Goal: Transaction & Acquisition: Purchase product/service

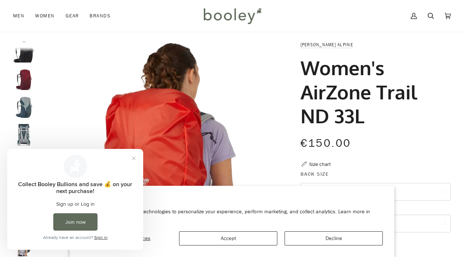
scroll to position [192, 0]
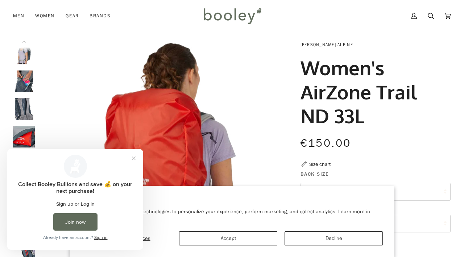
click at [252, 104] on img "Lowe Alpine Women's AirZone Trail ND 33L - Booley Galway" at bounding box center [162, 165] width 248 height 248
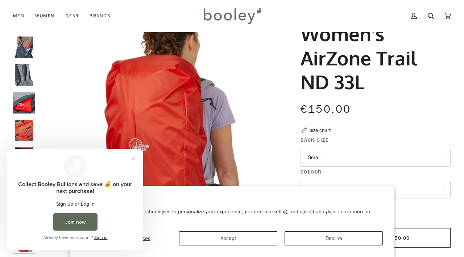
scroll to position [37, 0]
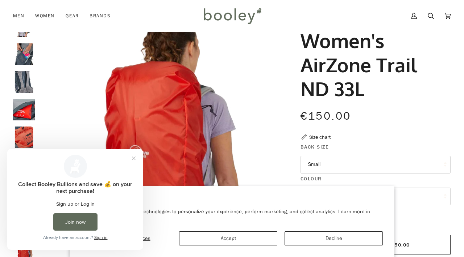
click at [25, 78] on img "Lowe Alpine Women's AirZone Trail ND 33L - Booley Galway" at bounding box center [24, 82] width 22 height 22
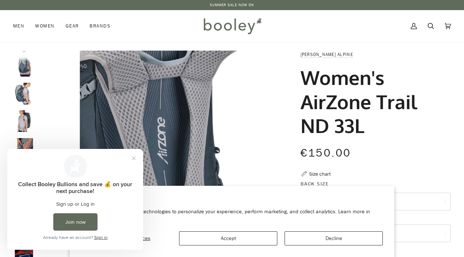
scroll to position [0, 0]
click at [315, 53] on link "[PERSON_NAME] Alpine" at bounding box center [326, 54] width 53 height 6
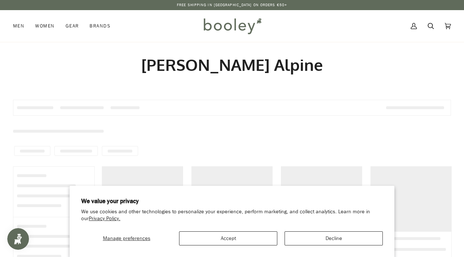
type input "**********"
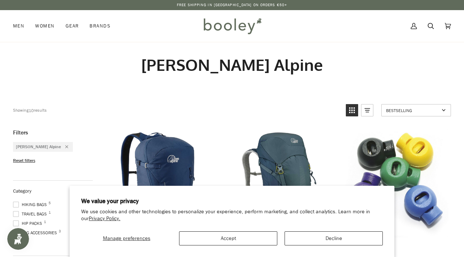
click at [239, 238] on button "Accept" at bounding box center [228, 239] width 98 height 14
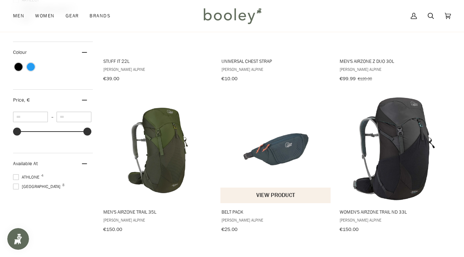
scroll to position [337, 0]
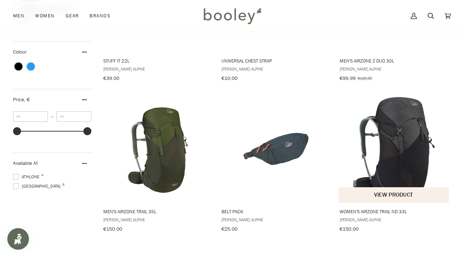
click at [395, 166] on img "Women's AirZone Trail ND 33L" at bounding box center [393, 149] width 109 height 109
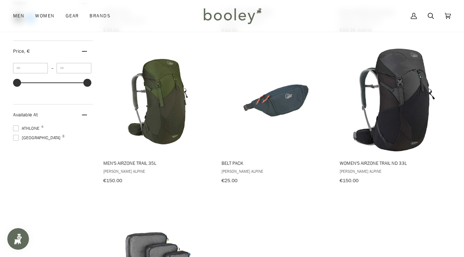
scroll to position [366, 0]
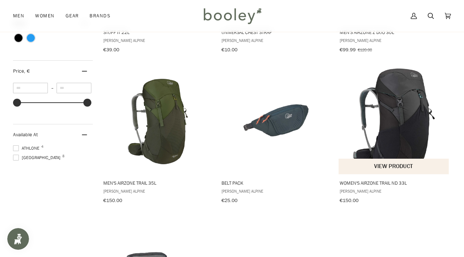
click at [400, 136] on img "Women's AirZone Trail ND 33L" at bounding box center [393, 120] width 109 height 109
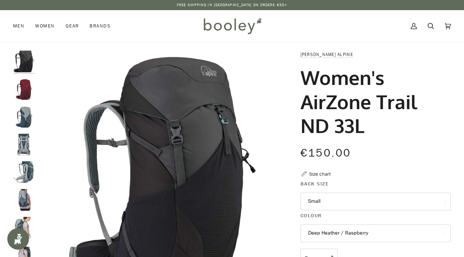
click at [25, 225] on img "Lowe Alpine Women's AirZone Trail ND 33L - Booley Galway" at bounding box center [24, 228] width 22 height 22
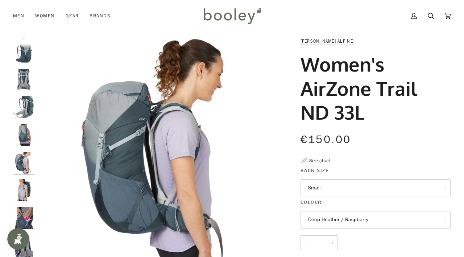
scroll to position [14, 0]
click at [23, 187] on img "Lowe Alpine Women's AirZone Trail ND 33L - Booley Galway" at bounding box center [24, 190] width 22 height 22
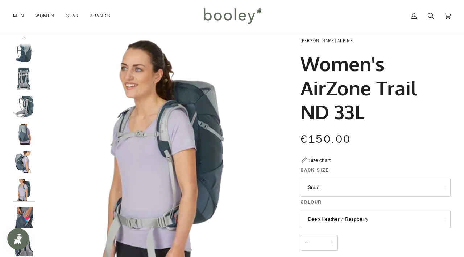
scroll to position [79, 0]
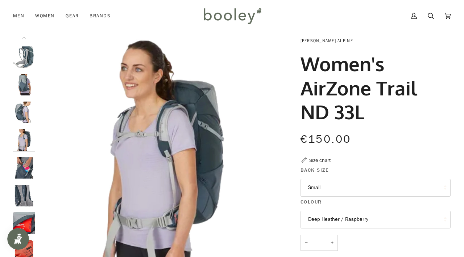
click at [23, 190] on img "Lowe Alpine Women's AirZone Trail ND 33L - Booley Galway" at bounding box center [24, 196] width 22 height 22
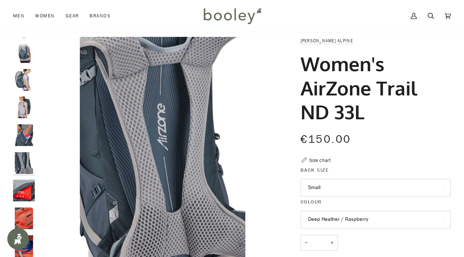
click at [20, 155] on img "Lowe Alpine Women's AirZone Trail ND 33L - Booley Galway" at bounding box center [24, 163] width 22 height 22
click at [22, 138] on img "Lowe Alpine Women's AirZone Trail ND 33L - Booley Galway" at bounding box center [24, 136] width 22 height 22
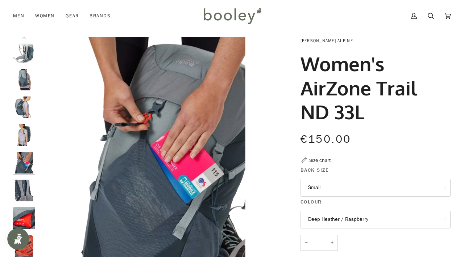
click at [25, 126] on img "Lowe Alpine Women's AirZone Trail ND 33L - Booley Galway" at bounding box center [24, 135] width 22 height 22
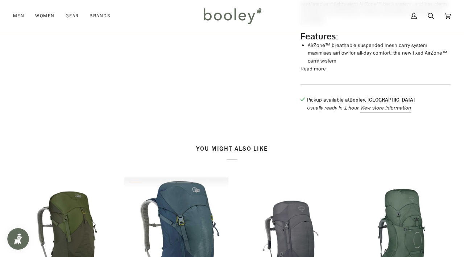
scroll to position [325, 0]
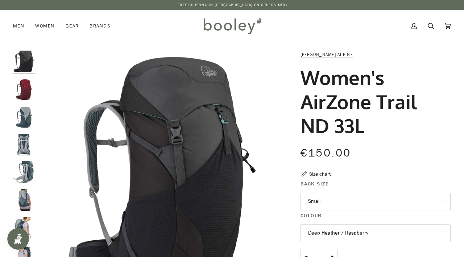
click at [27, 204] on img "Lowe Alpine Women's AirZone Trail ND 33L - Booley Galway" at bounding box center [24, 200] width 22 height 22
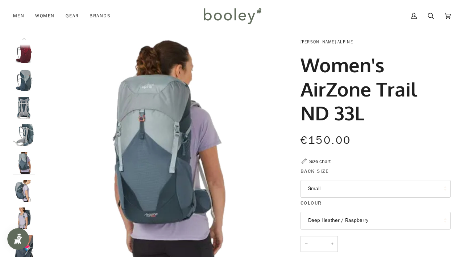
scroll to position [12, 0]
click at [26, 198] on img "Lowe Alpine Women's AirZone Trail ND 33L - Booley Galway" at bounding box center [24, 192] width 22 height 22
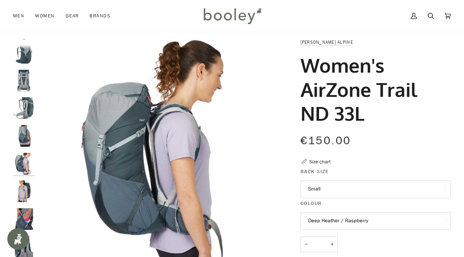
click at [25, 211] on img "Lowe Alpine Women's AirZone Trail ND 33L - Booley Galway" at bounding box center [24, 220] width 22 height 22
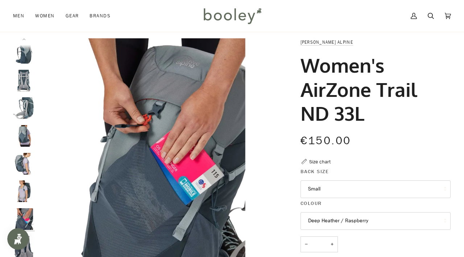
scroll to position [107, 0]
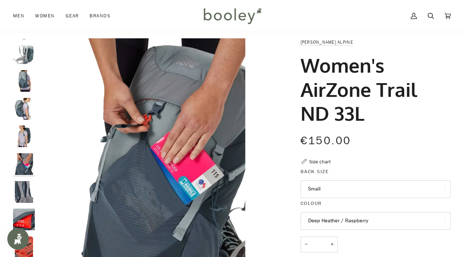
click at [28, 112] on img "Lowe Alpine Women's AirZone Trail ND 33L - Booley Galway" at bounding box center [24, 109] width 22 height 22
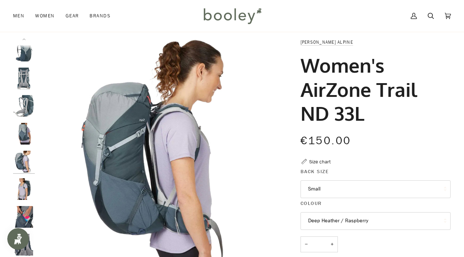
scroll to position [52, 0]
